Goal: Participate in discussion: Engage in conversation with other users on a specific topic

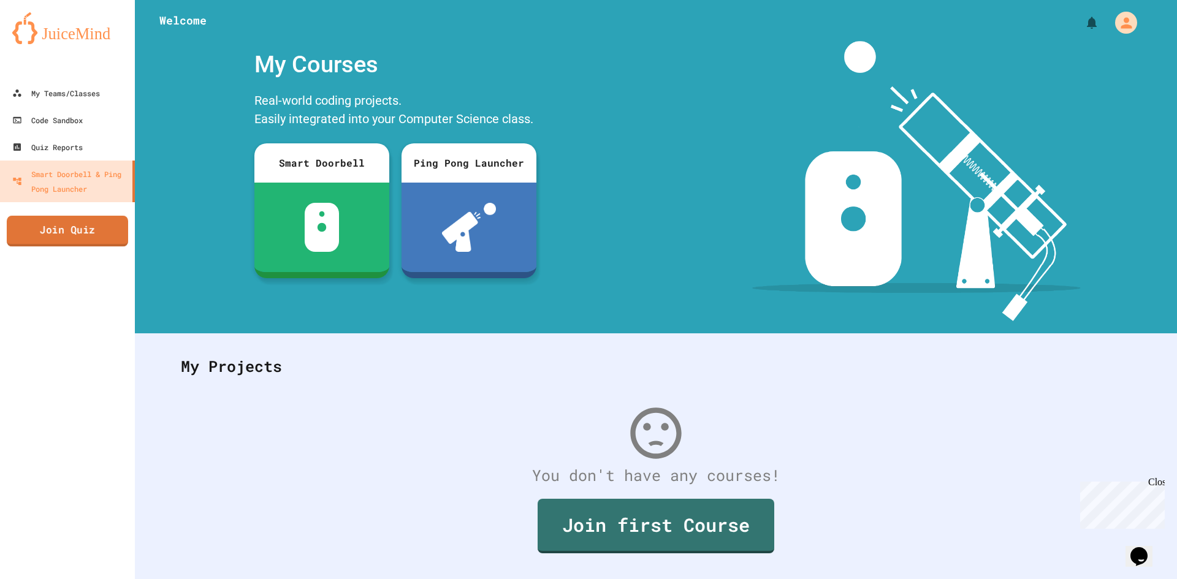
click at [94, 237] on link "Join Quiz" at bounding box center [67, 231] width 121 height 31
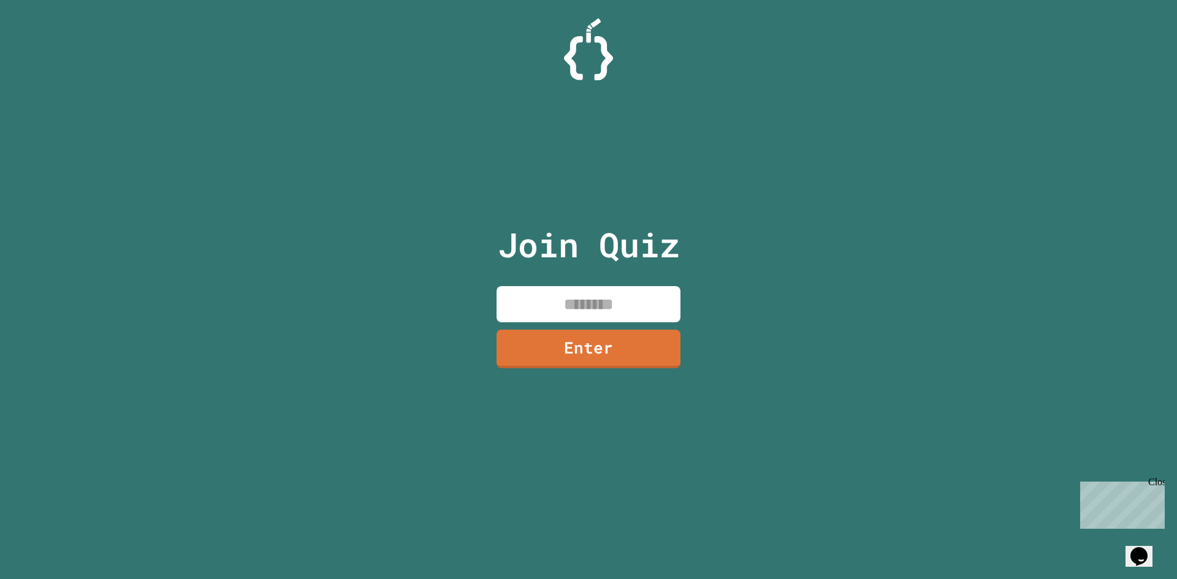
click at [623, 308] on input at bounding box center [588, 304] width 184 height 36
type input "********"
click at [620, 343] on link "Enter" at bounding box center [588, 347] width 184 height 40
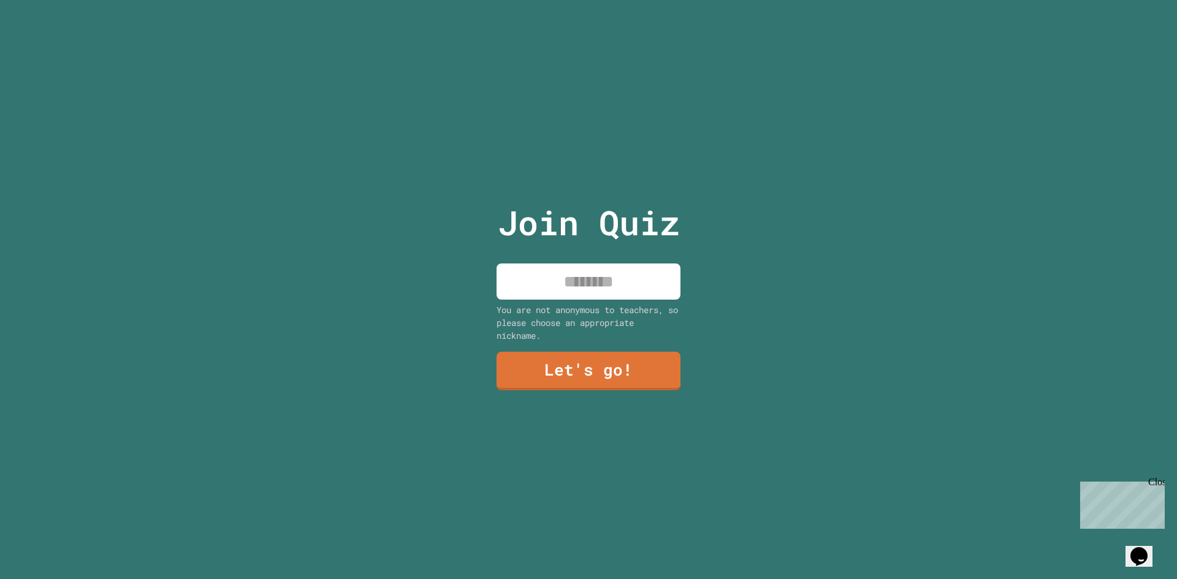
click at [609, 271] on input at bounding box center [588, 281] width 184 height 36
type input "***"
click at [625, 354] on link "Let's go!" at bounding box center [588, 369] width 178 height 40
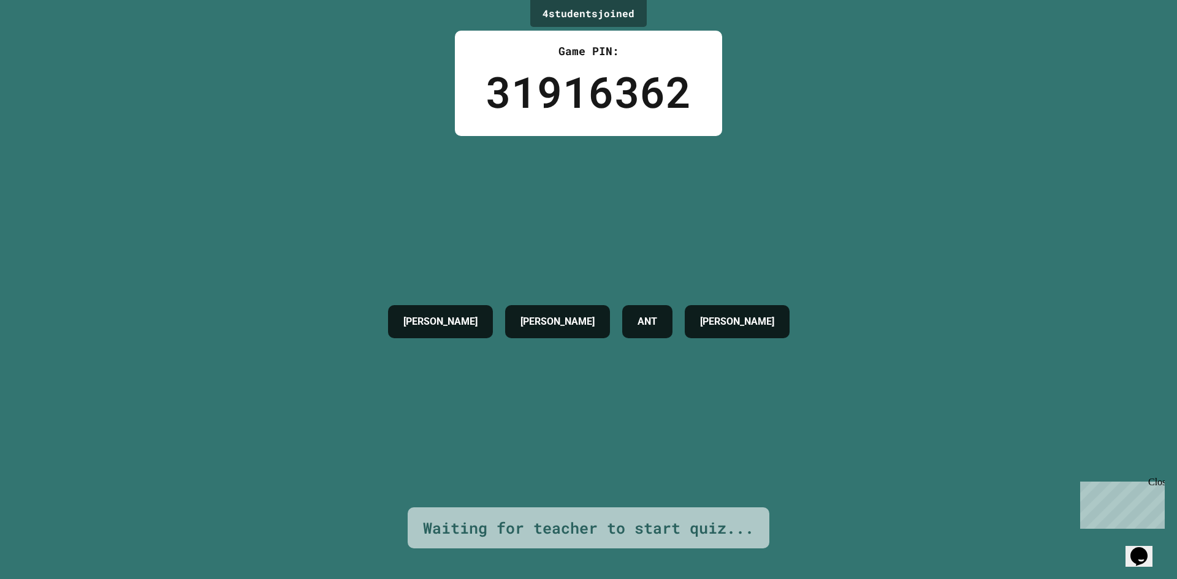
click at [490, 89] on div "31916362" at bounding box center [588, 91] width 206 height 64
click at [501, 322] on div "JAY A-A-RON ANT DONOVAN" at bounding box center [589, 321] width 414 height 371
click at [520, 326] on h4 "A-A-RON" at bounding box center [557, 321] width 74 height 15
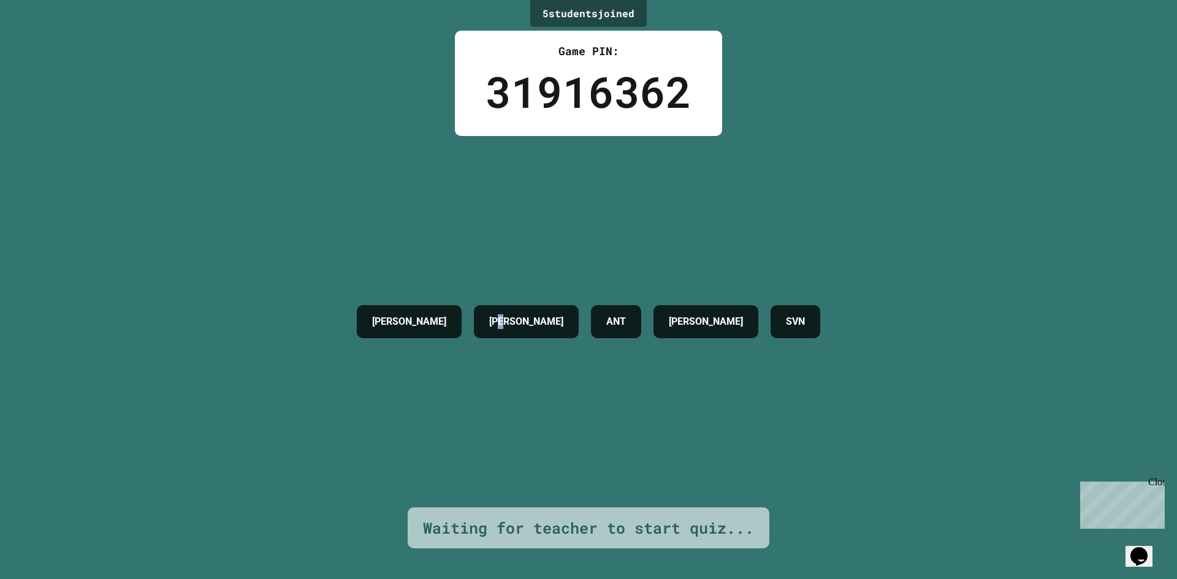
click at [504, 326] on h4 "A-A-RON" at bounding box center [526, 321] width 74 height 15
click at [498, 447] on div "JAY A-A-RON ANT DONOVAN SVN" at bounding box center [589, 321] width 476 height 371
click at [508, 427] on div "JAY A-A-RON ANT DONOVAN SVN" at bounding box center [589, 321] width 476 height 371
click at [650, 438] on div "JAY A-A-RON ANT DONOVAN SVN" at bounding box center [589, 321] width 476 height 371
click at [754, 352] on div "JAY A-A-RON ANT DONOVAN SVN" at bounding box center [589, 321] width 476 height 371
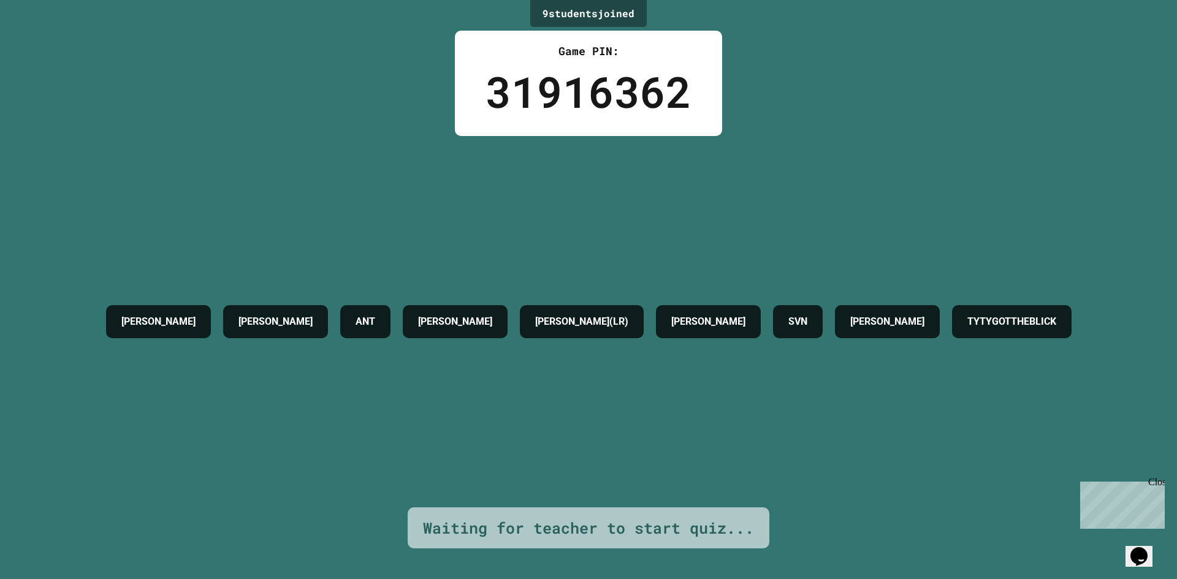
click at [1148, 547] on div "Opens Chat This icon Opens the chat window." at bounding box center [1139, 557] width 20 height 20
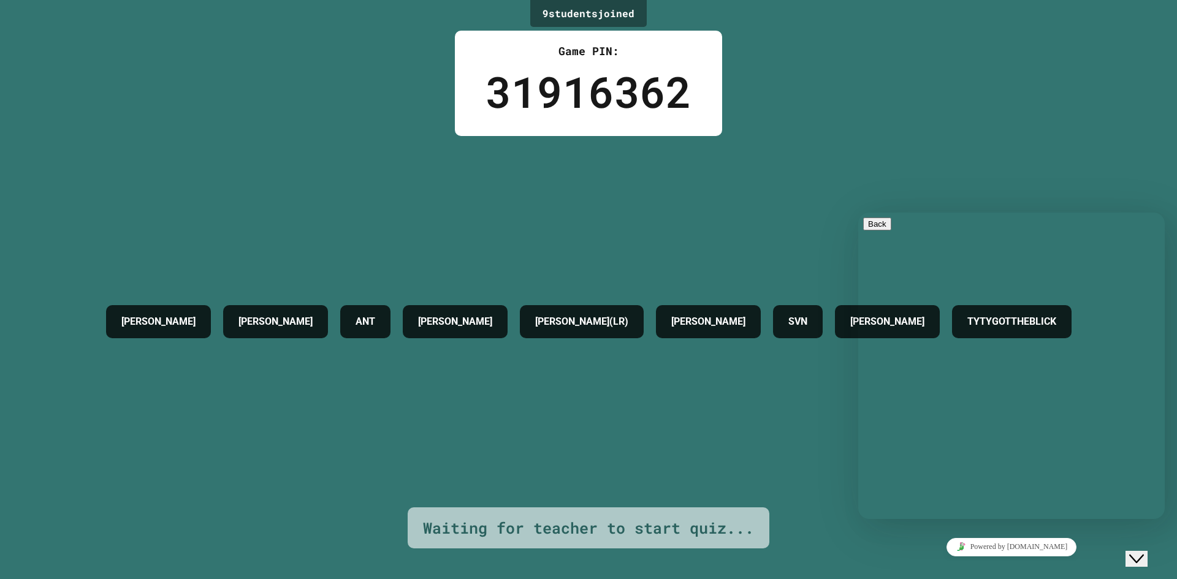
click at [980, 325] on p "We typically reply in a few minutes" at bounding box center [1011, 330] width 297 height 11
click at [883, 230] on button "Back" at bounding box center [877, 224] width 28 height 13
click at [978, 547] on div "Hi there Chat now! We typically reply in a few minutes" at bounding box center [1011, 588] width 297 height 83
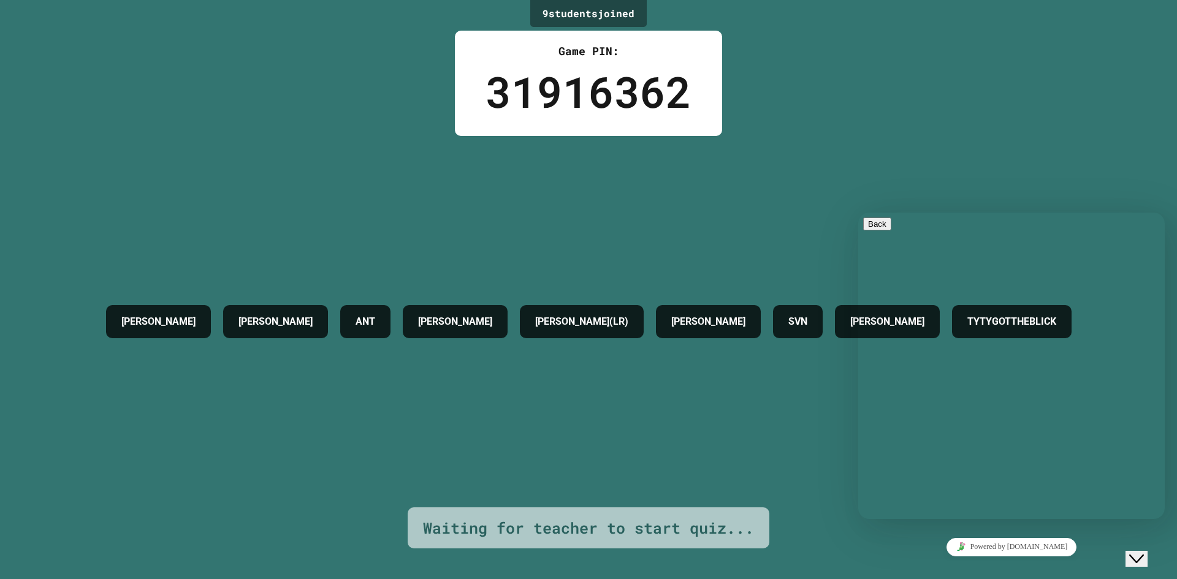
click at [888, 239] on span "Menu" at bounding box center [888, 236] width 0 height 9
drag, startPoint x: 882, startPoint y: 284, endPoint x: 882, endPoint y: 267, distance: 17.2
click at [882, 578] on div "Hi there Chat now! We typically reply in a few minutes" at bounding box center [1011, 586] width 297 height 0
click at [883, 230] on button "Back" at bounding box center [877, 224] width 28 height 13
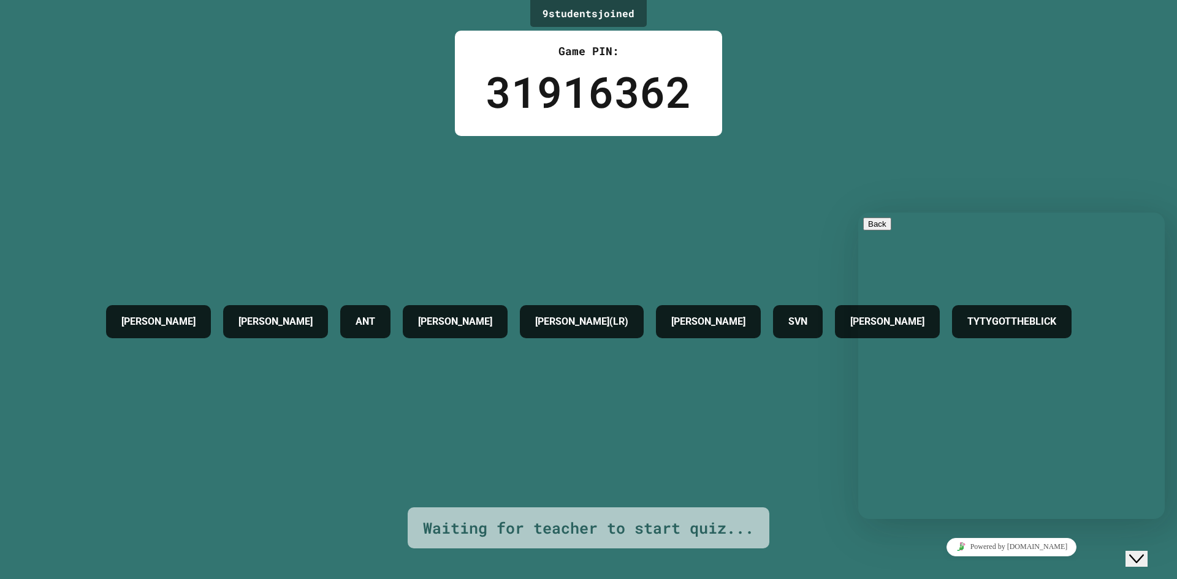
click at [1016, 378] on p "No recent conversations" at bounding box center [1011, 372] width 297 height 11
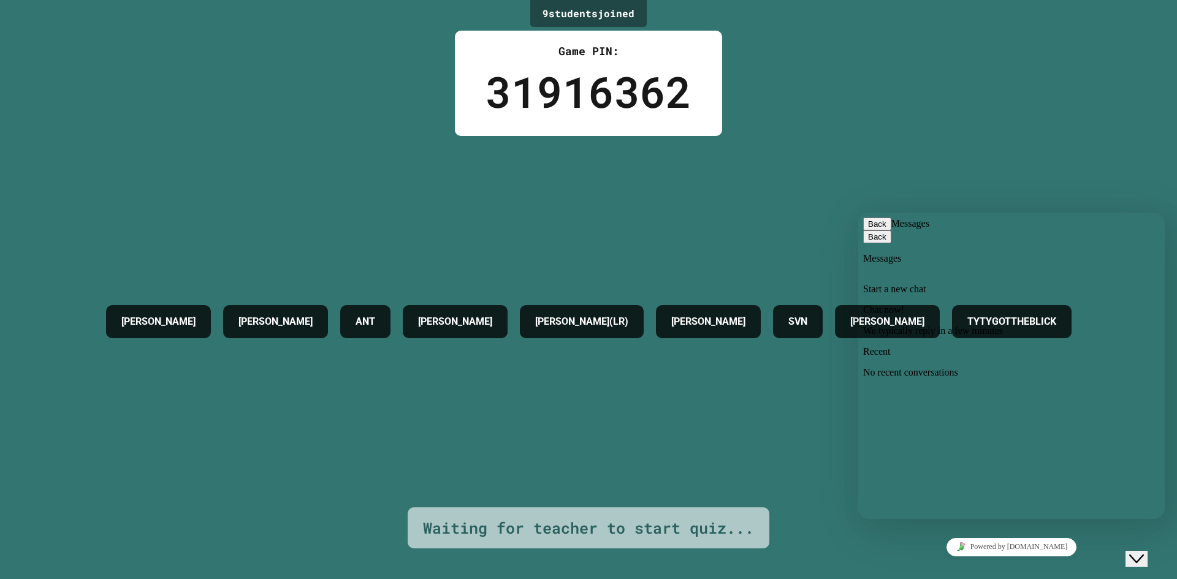
click at [996, 332] on div "Chat now! We typically reply in a few minutes" at bounding box center [1011, 321] width 297 height 32
click at [879, 225] on button "Back" at bounding box center [877, 224] width 28 height 13
click at [1012, 547] on p "Hi there" at bounding box center [1011, 568] width 297 height 42
click at [1002, 547] on div "Hi there Chat now! We typically reply in a few minutes" at bounding box center [1011, 588] width 297 height 83
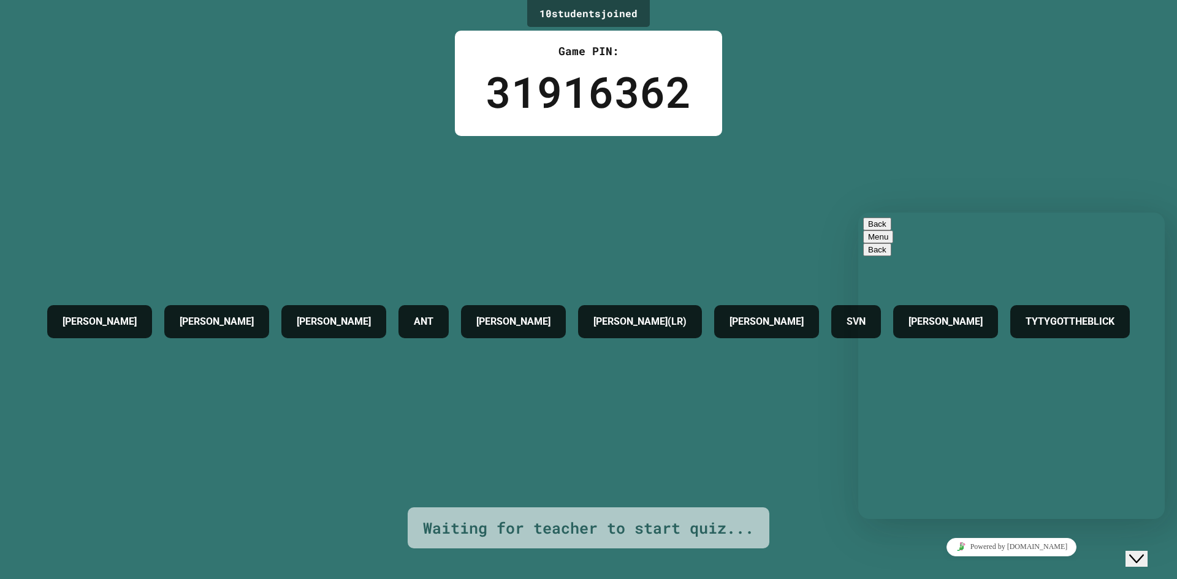
click at [478, 375] on div "JAY CHRIS A-A-RON ANT JEREMIAH LONNI(LR) DONOVAN SVN ELY TYTYGOTTHEBLICK" at bounding box center [588, 321] width 1094 height 371
drag, startPoint x: 770, startPoint y: 449, endPoint x: 1024, endPoint y: 568, distance: 280.4
click at [787, 458] on div "JAY CHRIS A-A-RON ANT JEREMIAH LONNI(LR) DONOVAN SVN ELY TYTYGOTTHEBLICK" at bounding box center [588, 321] width 1094 height 371
click at [1142, 552] on icon "Close Chat This icon closes the chat window." at bounding box center [1136, 559] width 15 height 15
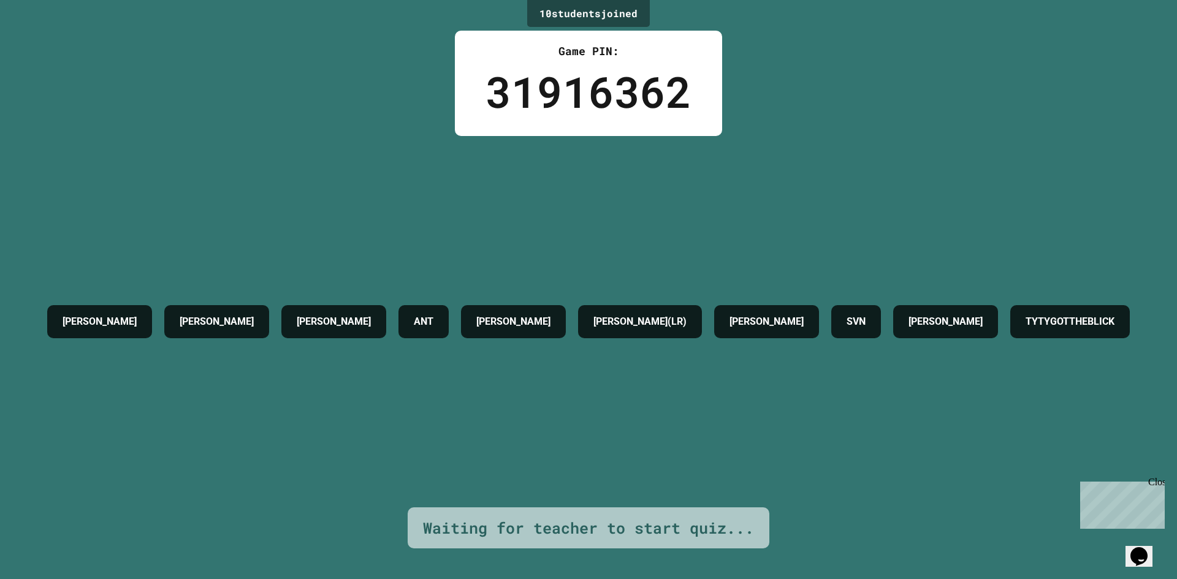
click at [1134, 547] on icon "Opens Chat This icon Opens the chat window." at bounding box center [1139, 557] width 20 height 20
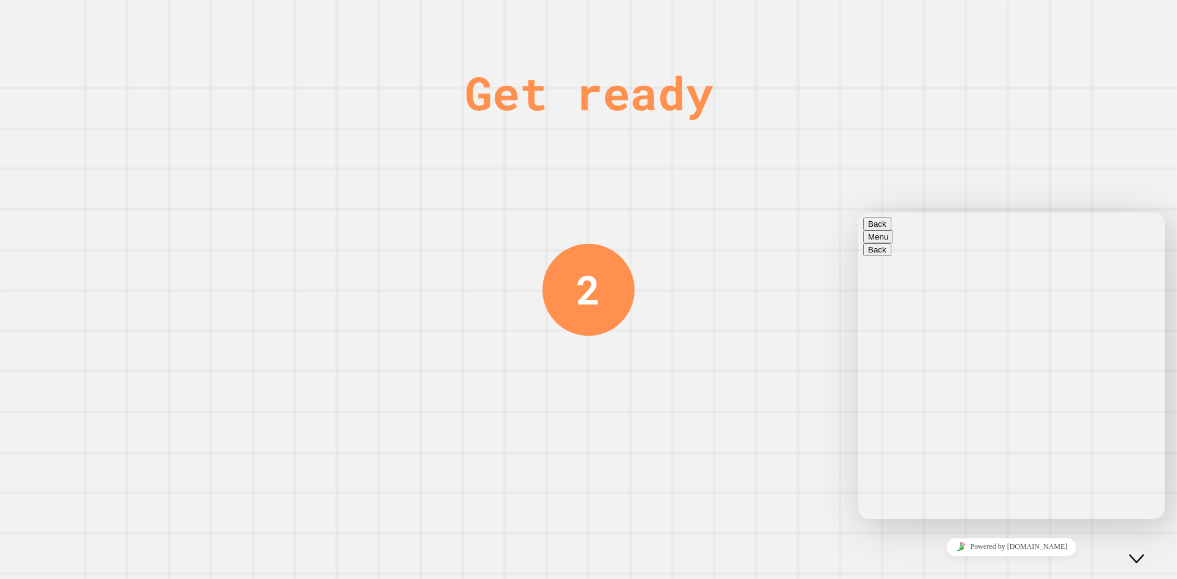
click at [877, 230] on button "Back" at bounding box center [877, 224] width 28 height 13
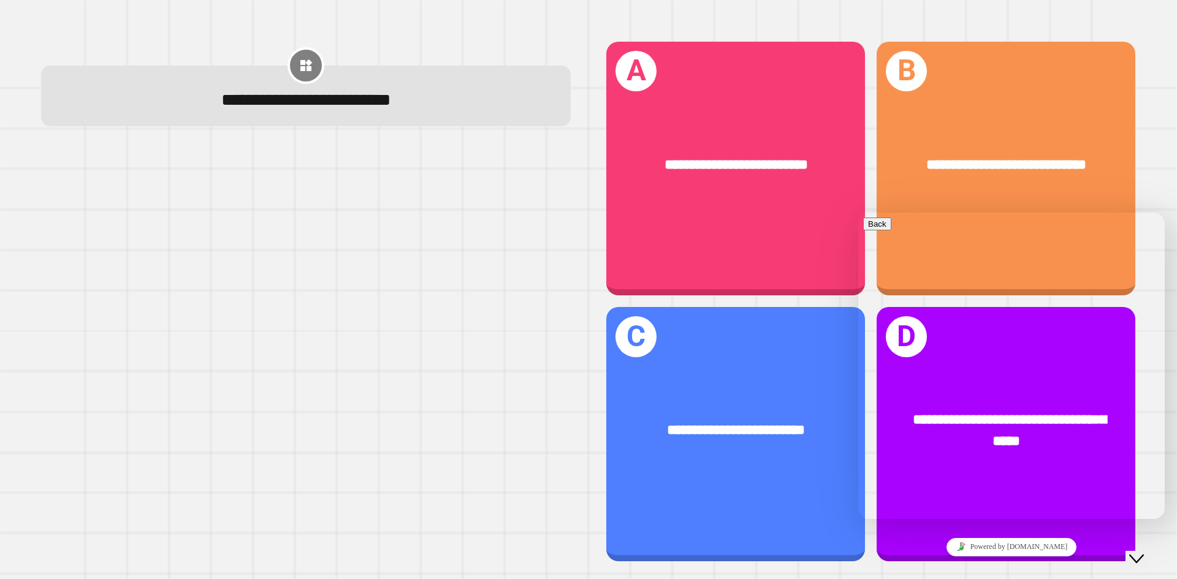
click at [1147, 560] on button "Close Chat This icon closes the chat window." at bounding box center [1136, 559] width 22 height 16
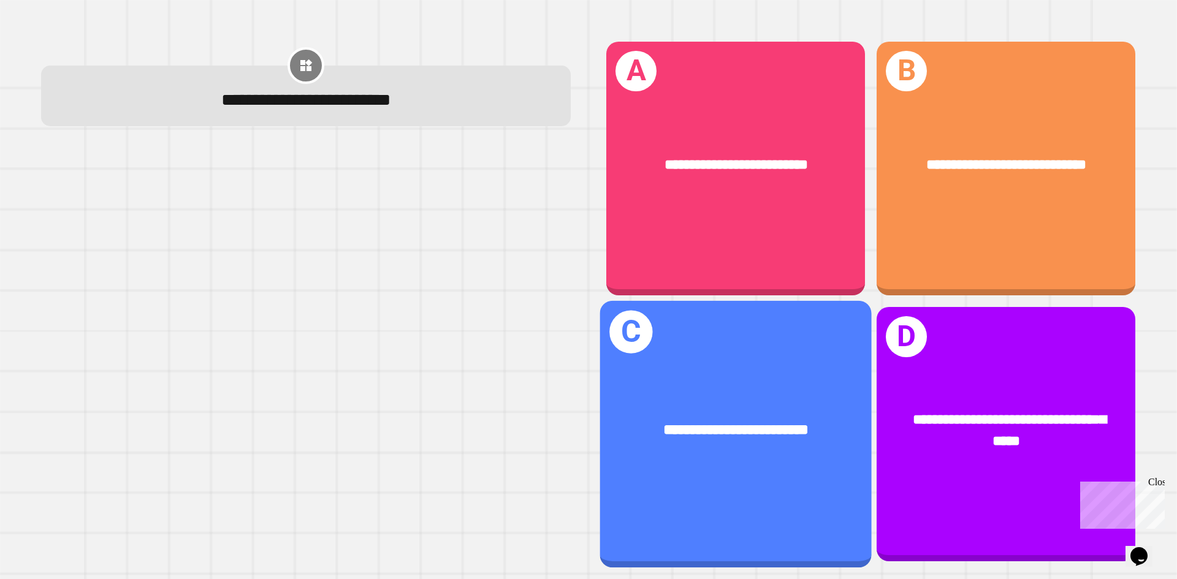
click at [686, 390] on div "**********" at bounding box center [735, 431] width 271 height 82
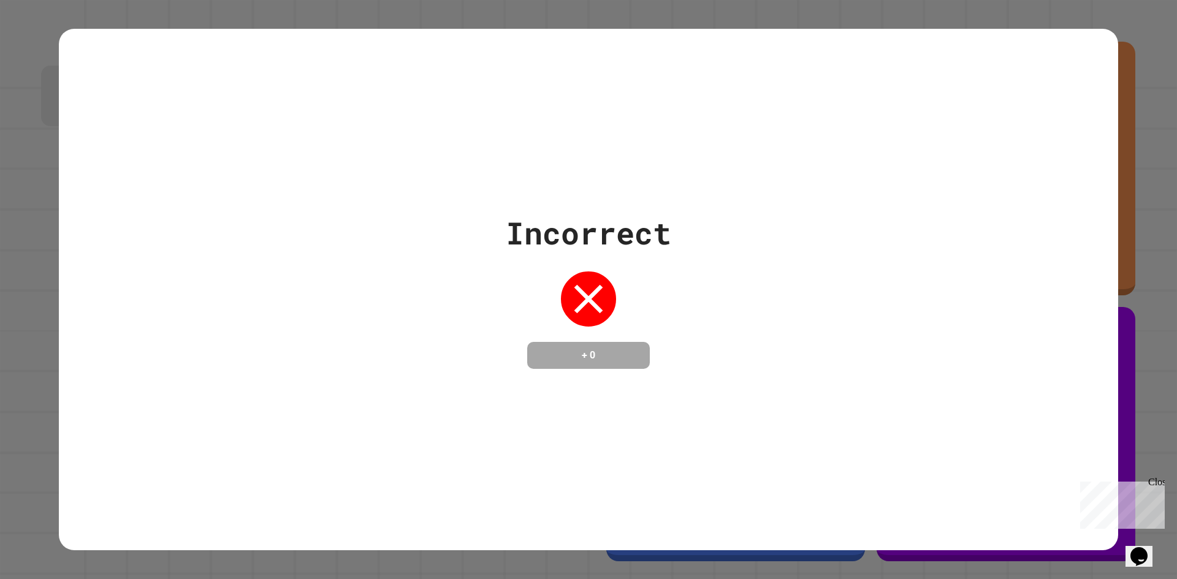
click at [1033, 219] on div "Incorrect + 0" at bounding box center [588, 289] width 1059 height 159
click at [988, 339] on div "Incorrect + 0" at bounding box center [588, 289] width 1059 height 159
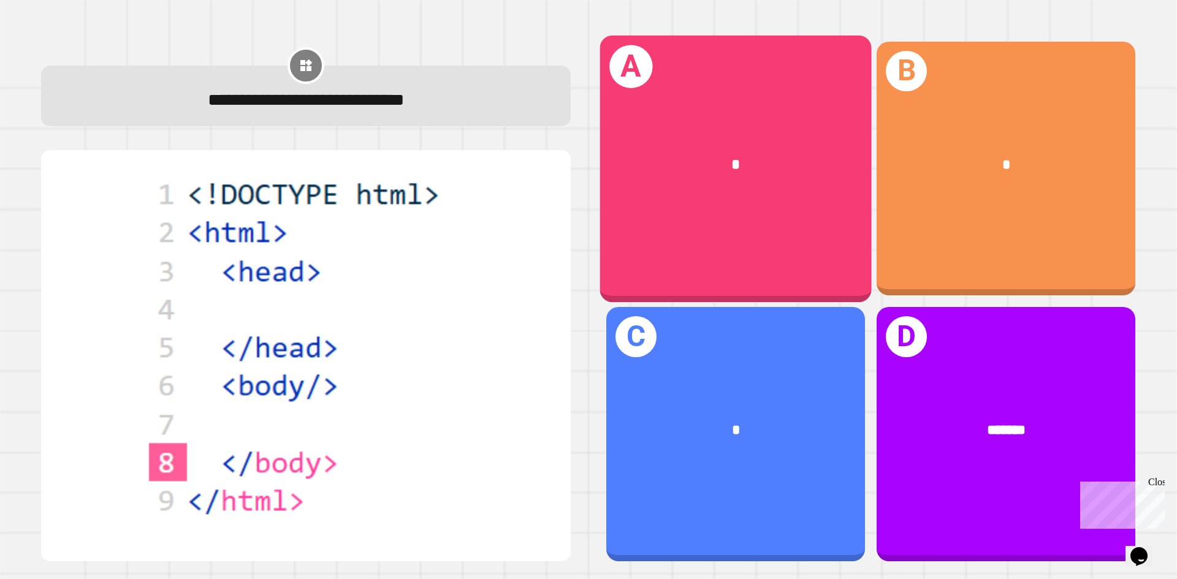
click at [687, 225] on div "A *" at bounding box center [735, 168] width 271 height 267
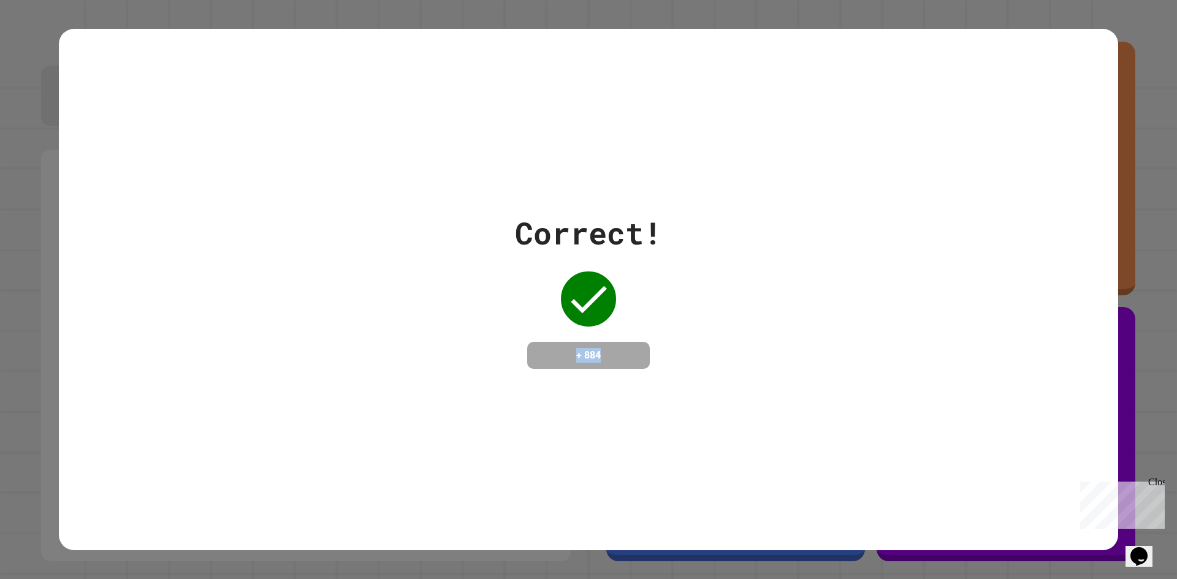
drag, startPoint x: 589, startPoint y: 346, endPoint x: 651, endPoint y: 347, distance: 62.5
click at [651, 347] on div "Correct! + 884" at bounding box center [588, 289] width 147 height 159
drag, startPoint x: 722, startPoint y: 289, endPoint x: 646, endPoint y: 250, distance: 85.0
click at [721, 289] on div "Correct! + 884" at bounding box center [588, 289] width 1059 height 159
click at [1110, 350] on div "Correct! + 884" at bounding box center [588, 289] width 1177 height 579
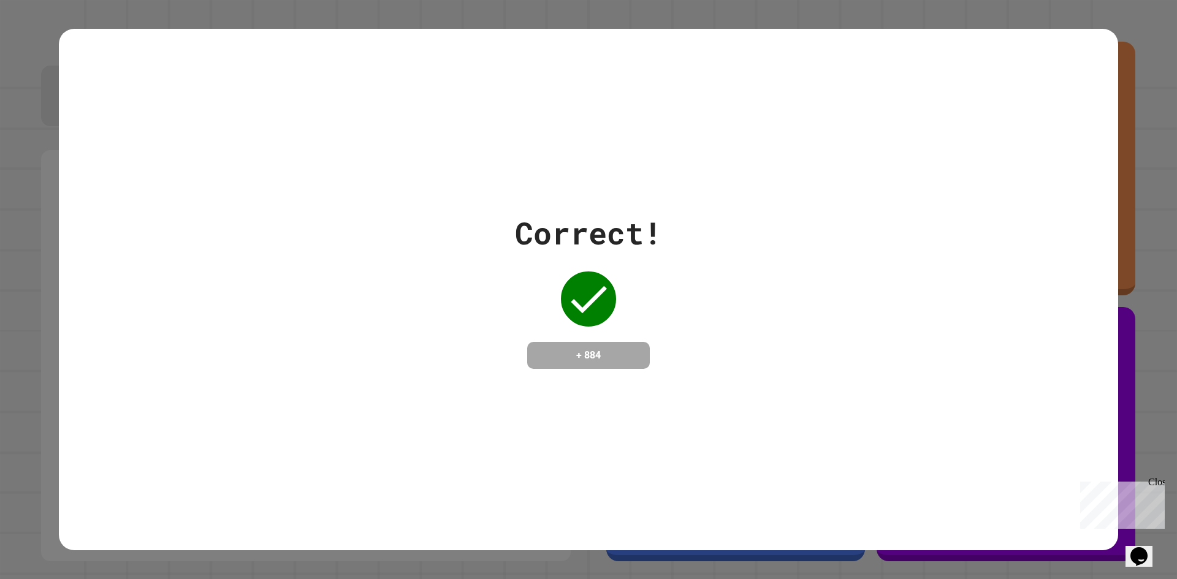
click at [1154, 481] on div "Close" at bounding box center [1155, 484] width 15 height 15
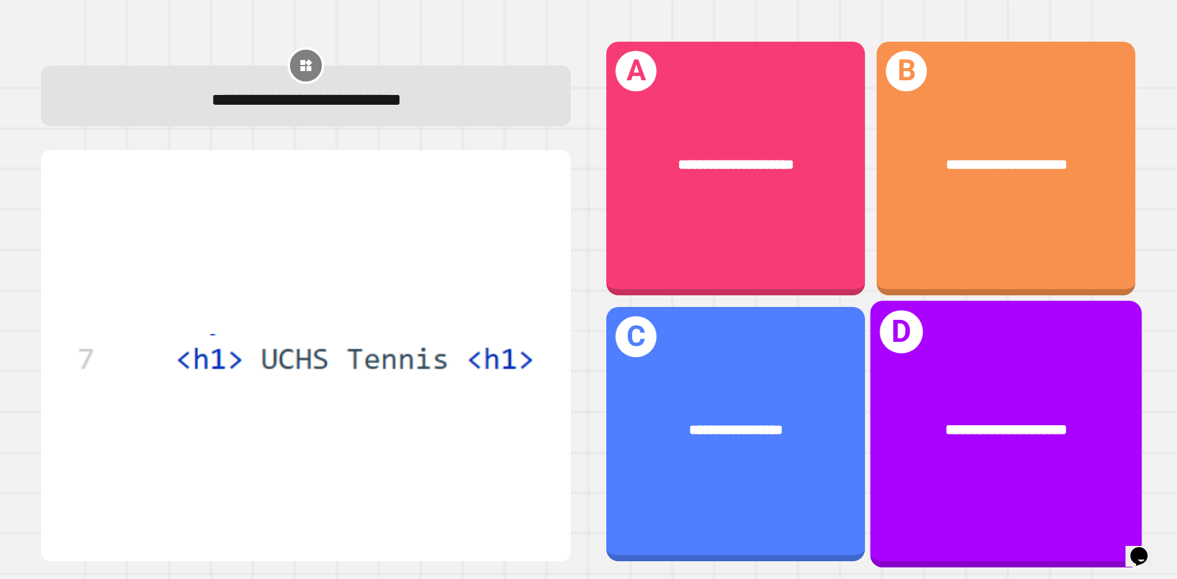
click at [909, 390] on div "**********" at bounding box center [1005, 431] width 271 height 82
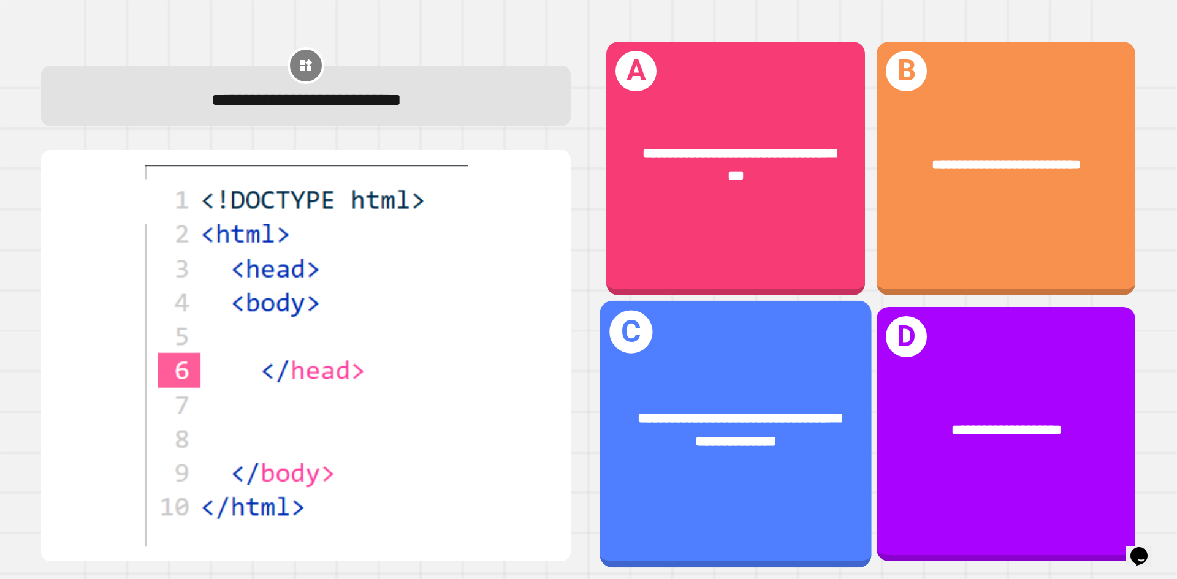
click at [768, 321] on div "**********" at bounding box center [735, 434] width 271 height 267
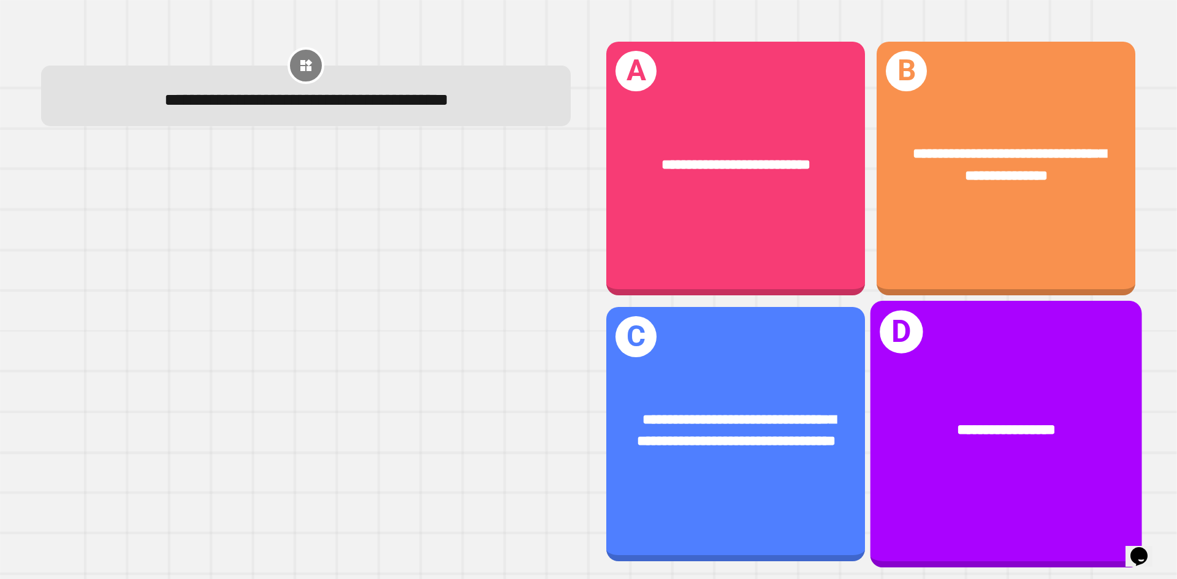
click at [931, 352] on div "**********" at bounding box center [1005, 434] width 271 height 267
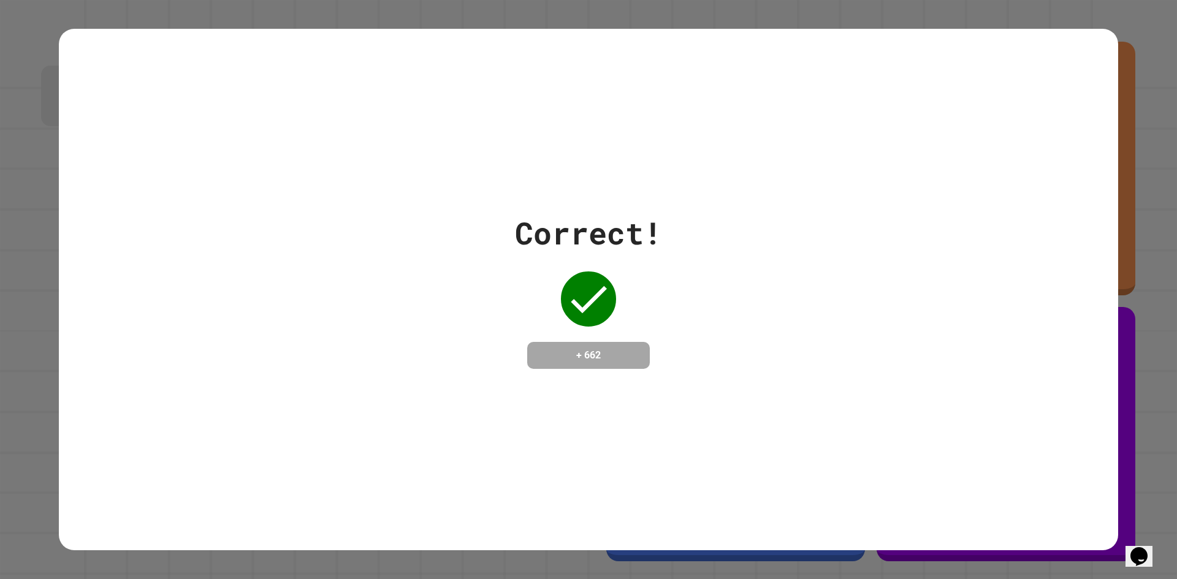
click at [634, 280] on div "Correct! + 662" at bounding box center [588, 289] width 147 height 159
drag, startPoint x: 630, startPoint y: 280, endPoint x: 517, endPoint y: 277, distance: 113.4
click at [624, 282] on div "Correct! + 662" at bounding box center [588, 289] width 147 height 159
click at [507, 277] on div "Correct! + 662" at bounding box center [588, 289] width 1059 height 159
click at [510, 257] on div "Correct! + 662" at bounding box center [588, 289] width 1059 height 159
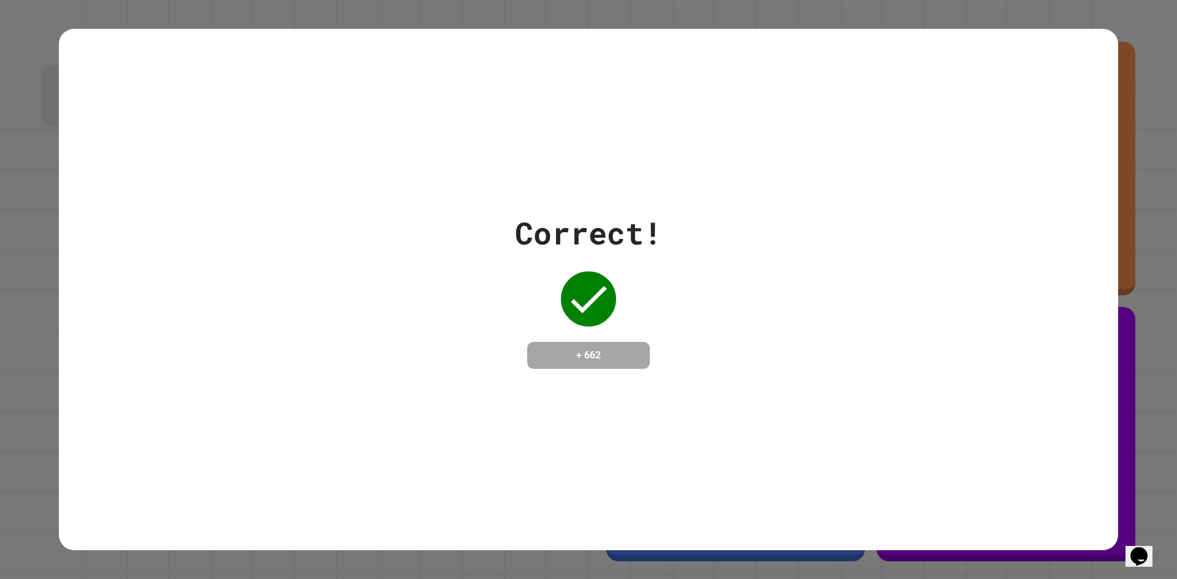
click at [537, 237] on div "Correct!" at bounding box center [588, 233] width 147 height 46
click at [71, 392] on div "Correct! + 662" at bounding box center [588, 289] width 1059 height 521
click at [6, 62] on div "Correct! + 662" at bounding box center [588, 289] width 1177 height 579
click at [4, 445] on div "Correct! + 662" at bounding box center [588, 289] width 1177 height 579
click at [26, 97] on div "Correct! + 662" at bounding box center [588, 289] width 1177 height 579
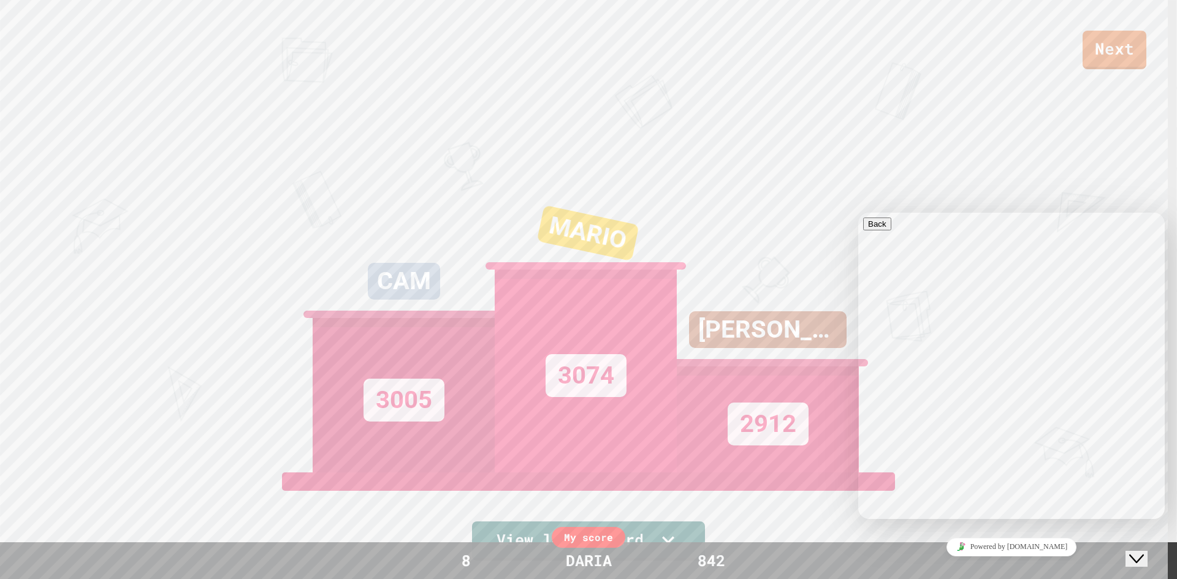
scroll to position [584, 0]
